Goal: Complete application form

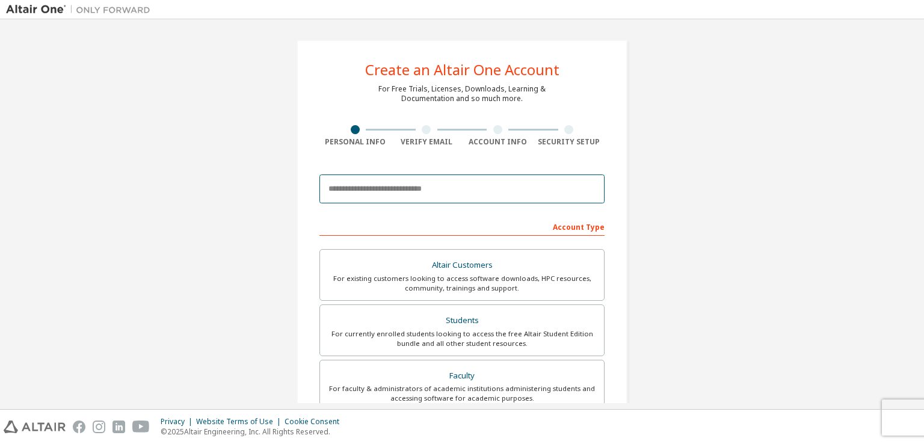
click at [404, 193] on input "email" at bounding box center [462, 189] width 285 height 29
type input "**********"
type input "********"
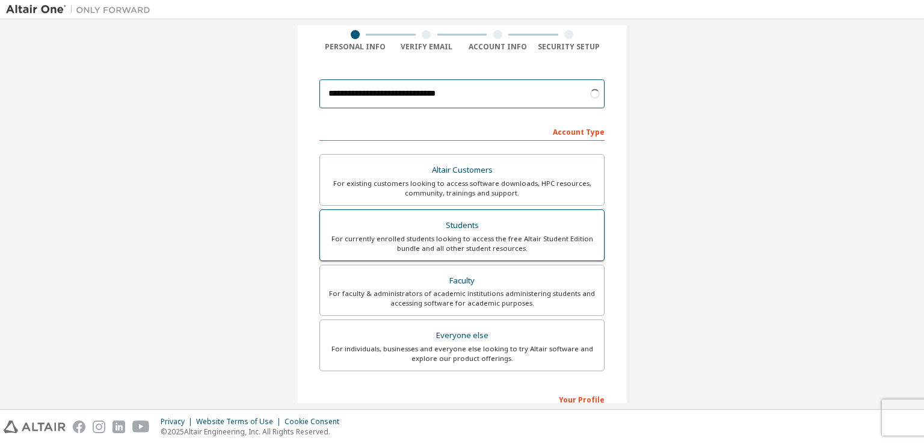
scroll to position [120, 0]
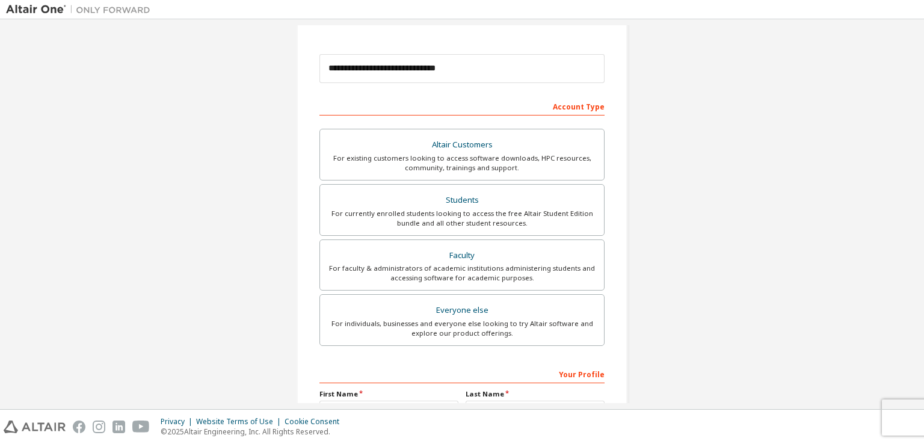
click at [265, 185] on div "**********" at bounding box center [462, 223] width 912 height 637
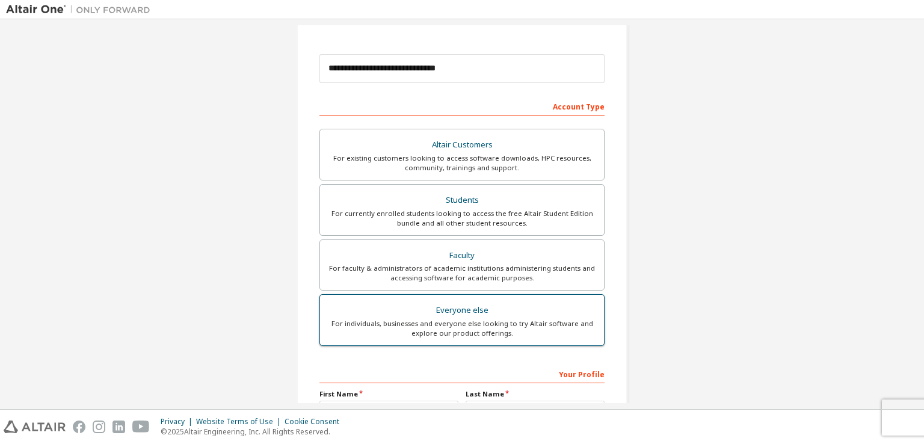
click at [341, 332] on div "For individuals, businesses and everyone else looking to try Altair software an…" at bounding box center [462, 328] width 270 height 19
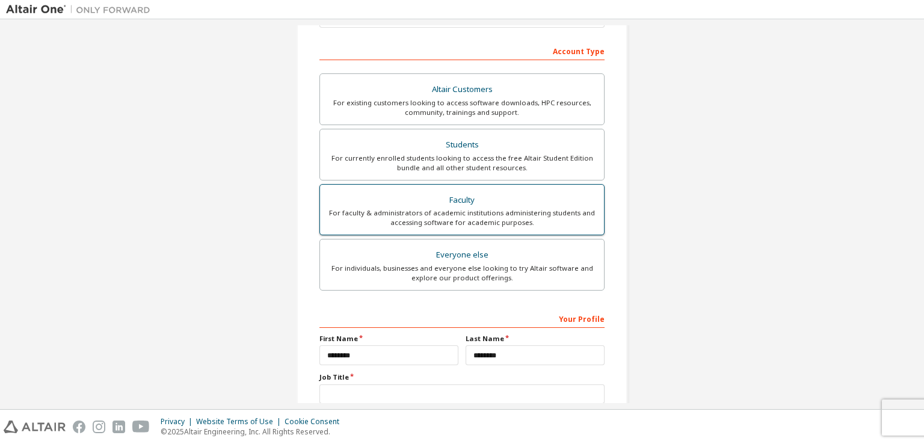
scroll to position [241, 0]
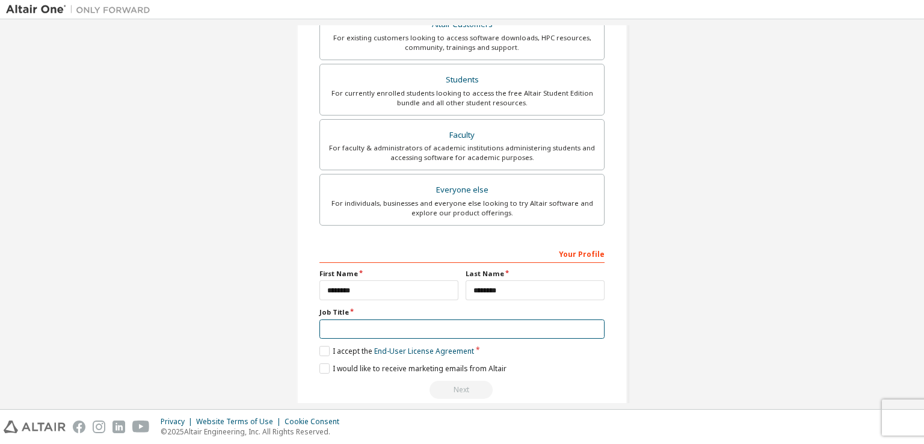
click at [335, 326] on input "text" at bounding box center [462, 330] width 285 height 20
type input "**********"
click at [320, 350] on label "I accept the End-User License Agreement" at bounding box center [397, 351] width 155 height 10
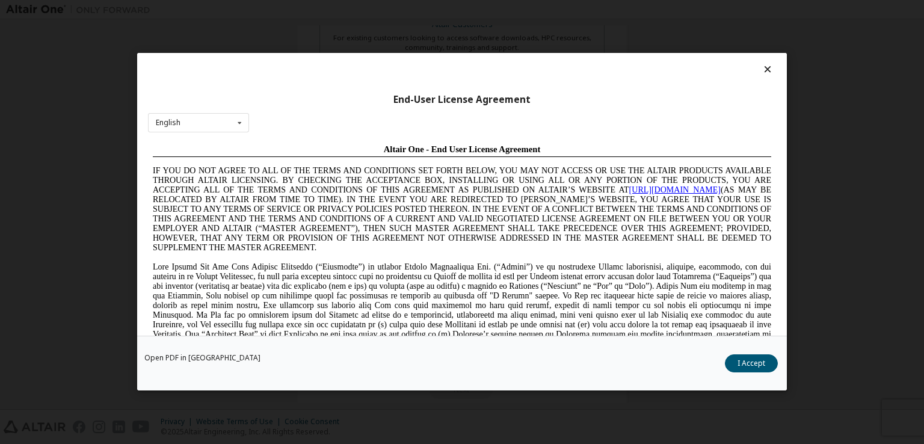
scroll to position [0, 0]
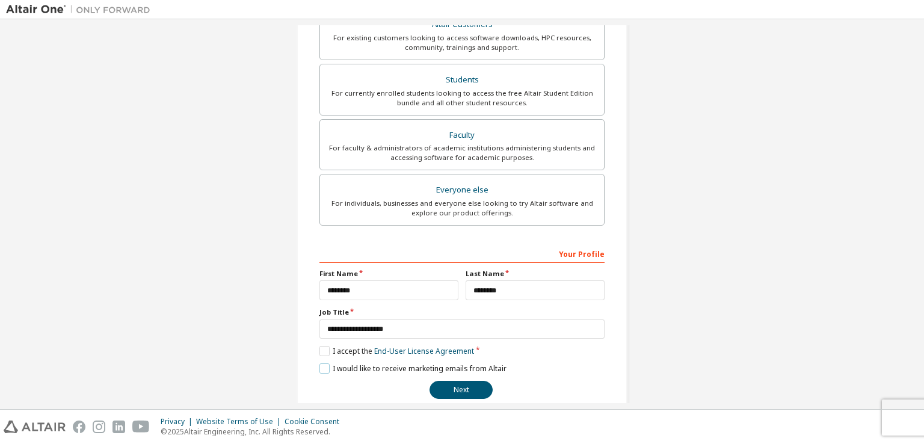
click at [323, 368] on label "I would like to receive marketing emails from Altair" at bounding box center [413, 369] width 187 height 10
click at [320, 366] on label "I would like to receive marketing emails from Altair" at bounding box center [413, 369] width 187 height 10
click at [462, 385] on button "Next" at bounding box center [461, 390] width 63 height 18
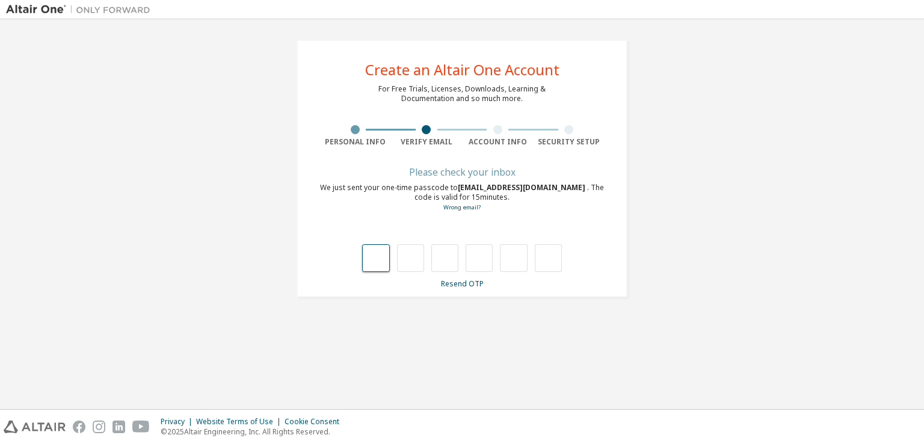
type input "*"
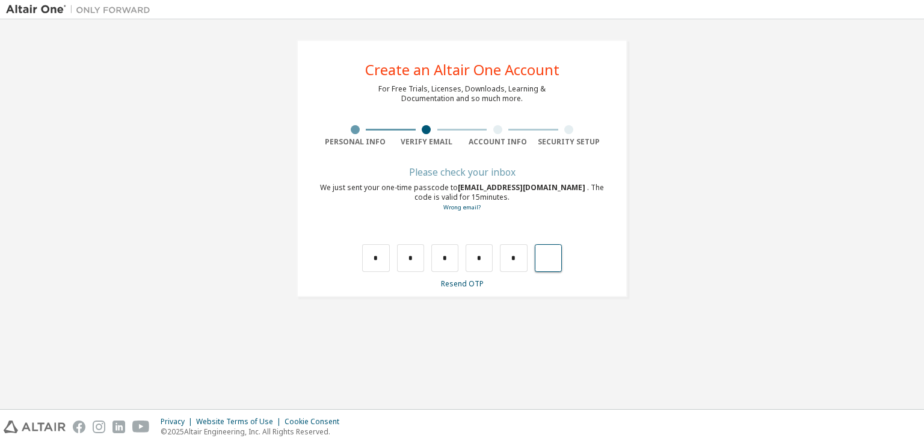
type input "*"
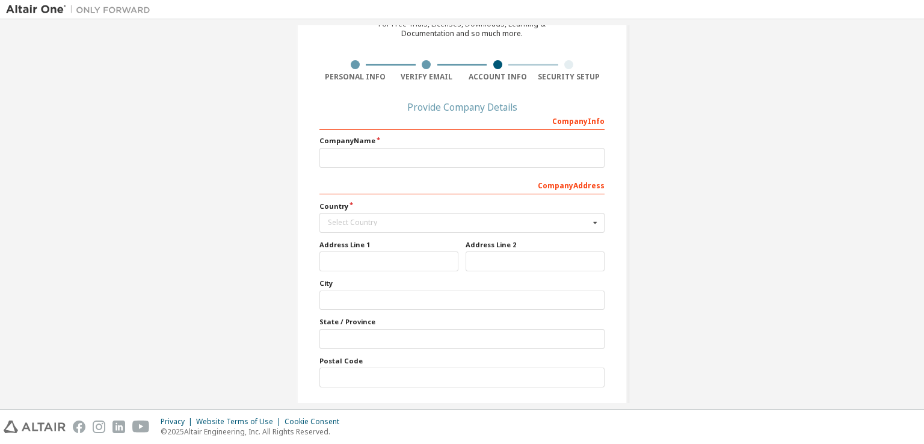
scroll to position [104, 0]
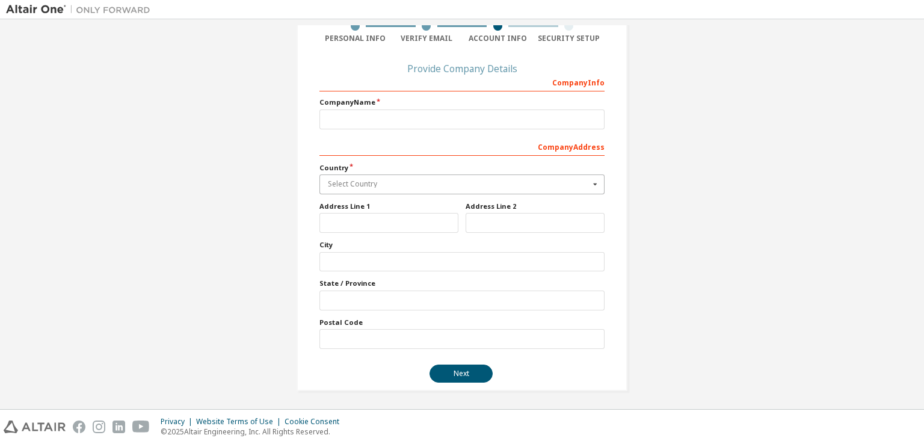
click at [330, 190] on input "text" at bounding box center [463, 184] width 284 height 19
click at [333, 102] on label "Company Name" at bounding box center [462, 103] width 285 height 10
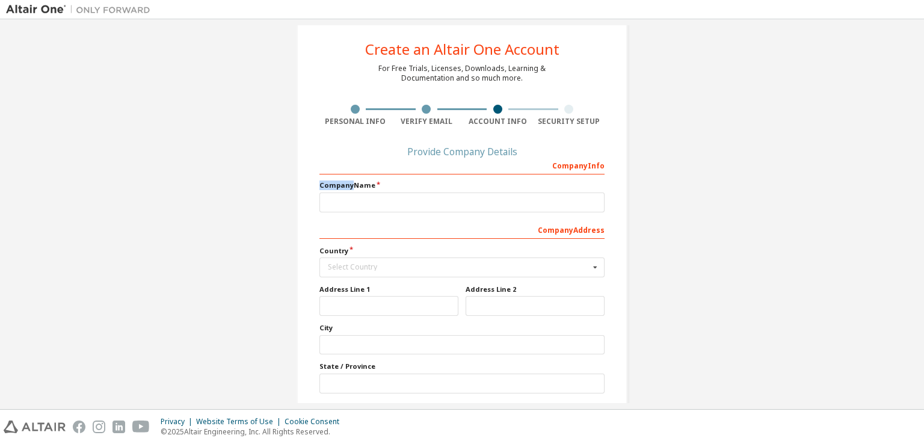
scroll to position [0, 0]
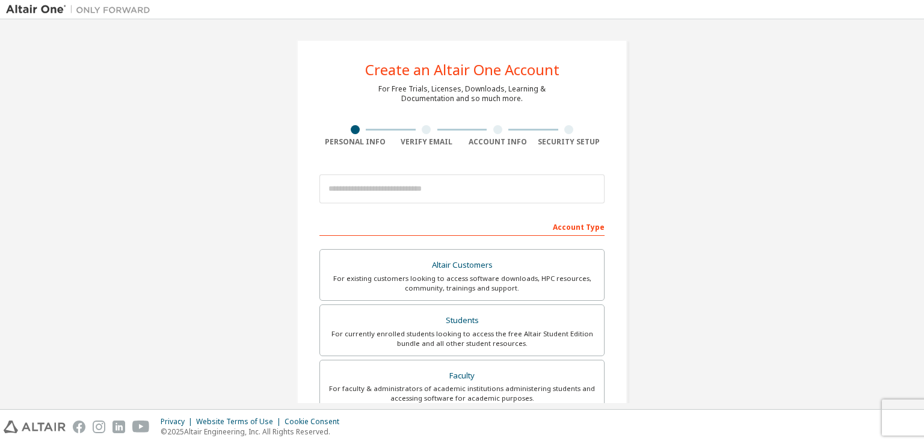
click at [111, 11] on img at bounding box center [81, 10] width 150 height 12
click at [49, 5] on img at bounding box center [81, 10] width 150 height 12
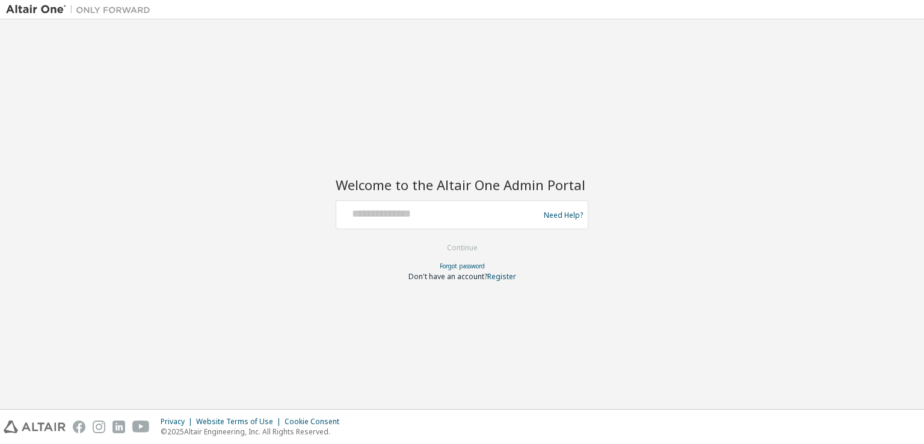
click at [383, 224] on div at bounding box center [439, 214] width 197 height 23
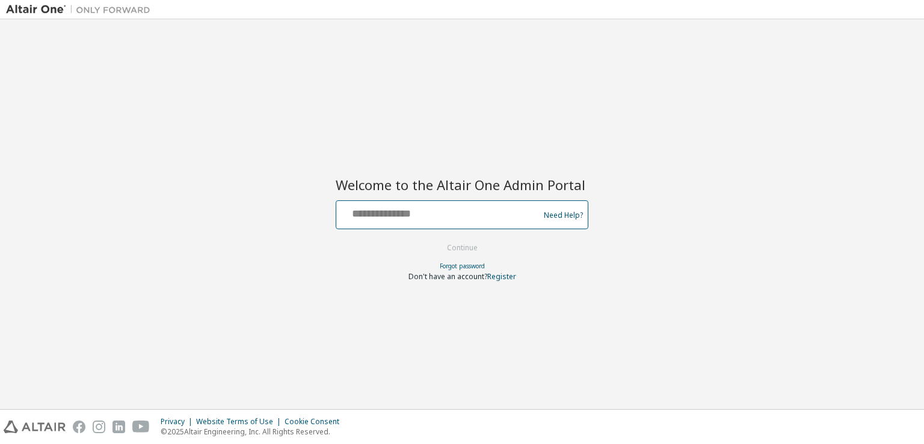
click at [379, 215] on input "text" at bounding box center [439, 211] width 197 height 17
type input "**********"
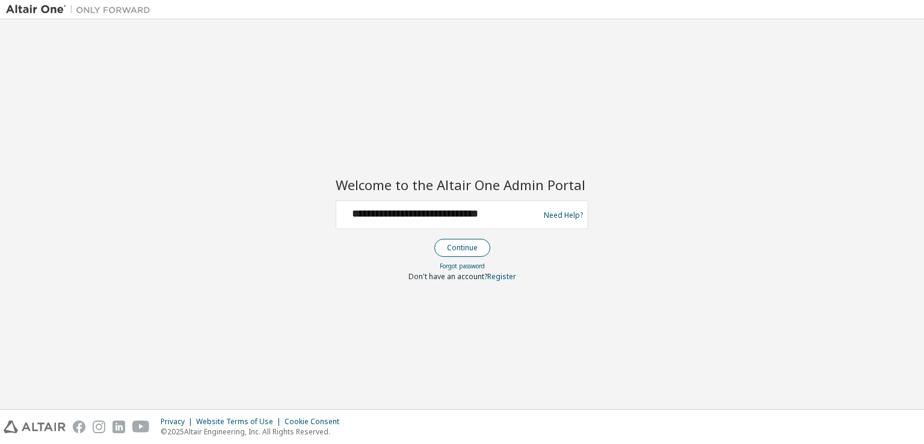
click at [445, 249] on button "Continue" at bounding box center [463, 248] width 56 height 18
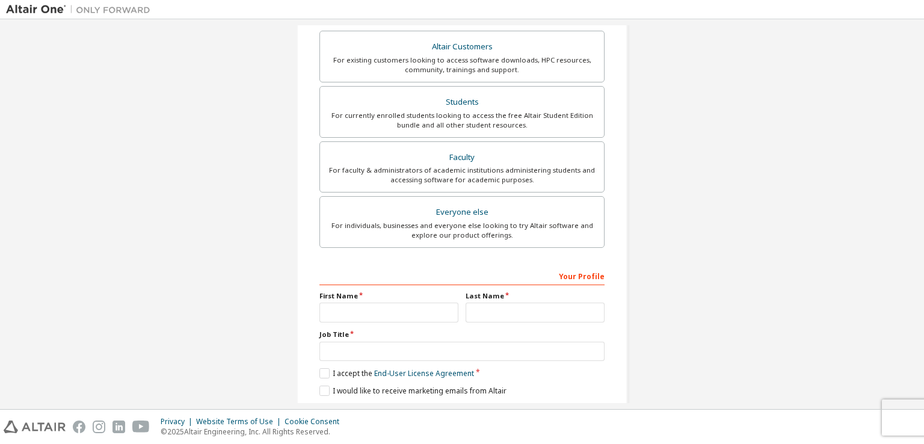
scroll to position [257, 0]
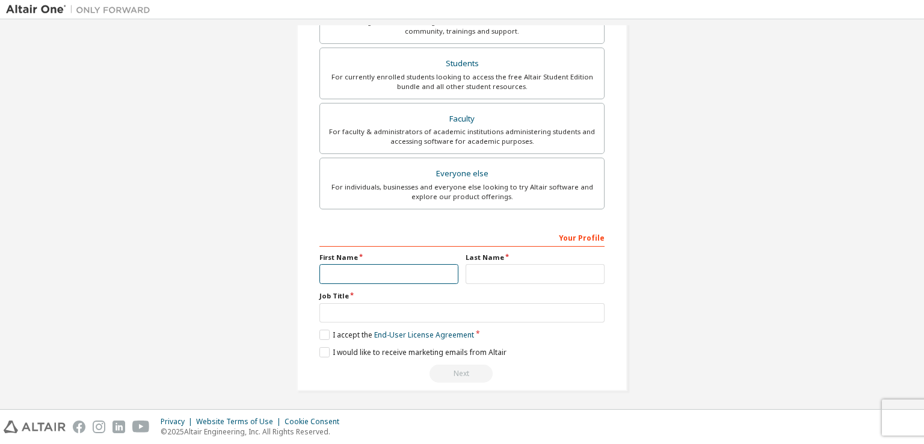
click at [334, 270] on input "text" at bounding box center [389, 274] width 139 height 20
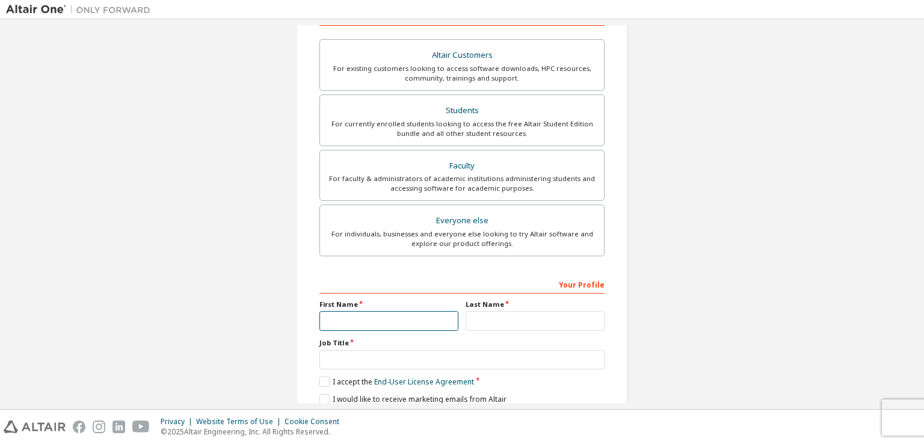
scroll to position [137, 0]
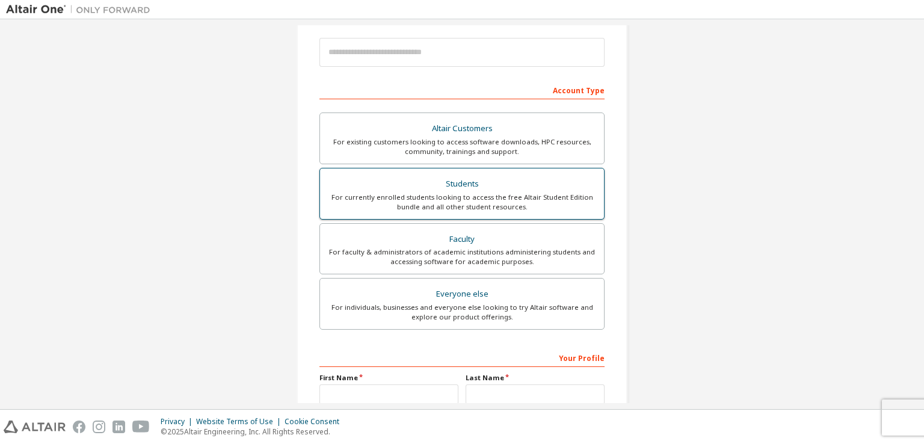
click at [337, 208] on div "For currently enrolled students looking to access the free Altair Student Editi…" at bounding box center [462, 202] width 270 height 19
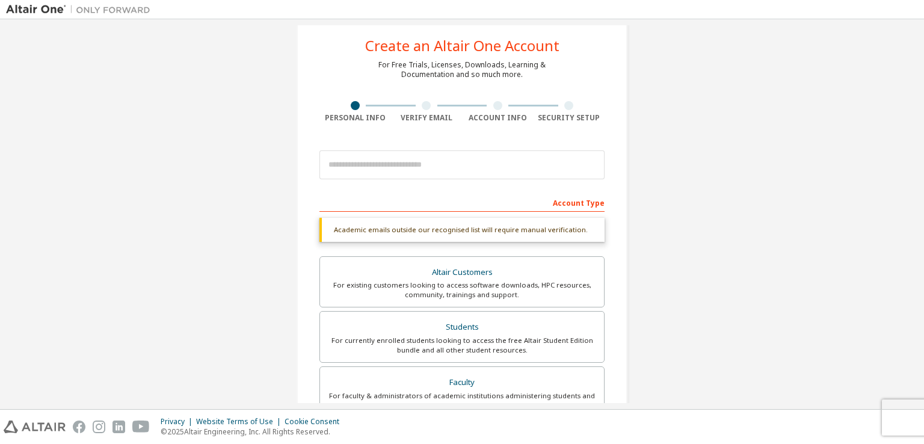
scroll to position [16, 0]
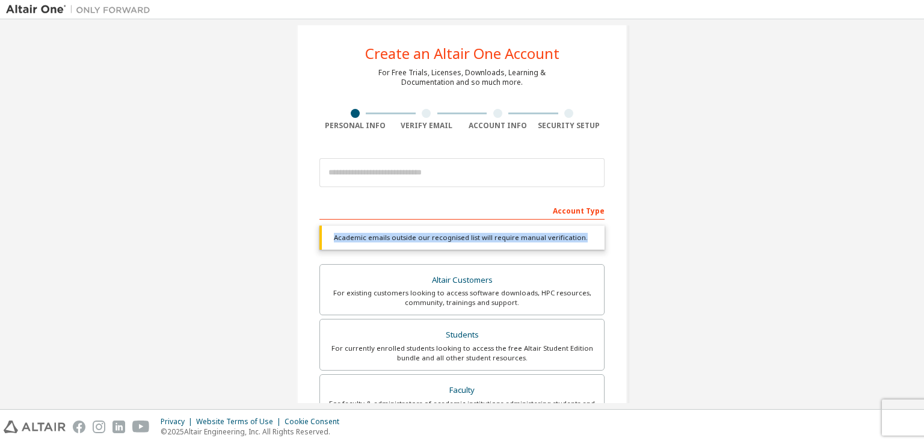
drag, startPoint x: 328, startPoint y: 237, endPoint x: 578, endPoint y: 239, distance: 249.8
click at [578, 239] on div "Academic emails outside our recognised list will require manual verification." at bounding box center [462, 238] width 285 height 24
